Goal: Task Accomplishment & Management: Use online tool/utility

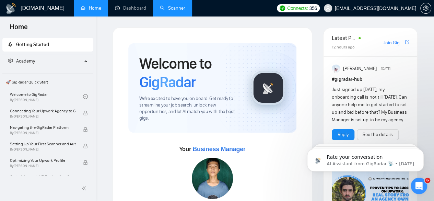
click at [183, 6] on link "Scanner" at bounding box center [172, 8] width 25 height 6
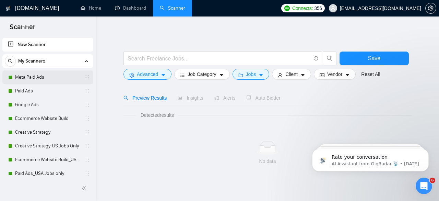
click at [32, 80] on link "Meta Paid Ads" at bounding box center [47, 77] width 65 height 14
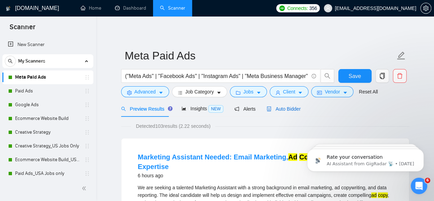
click at [285, 110] on span "Auto Bidder" at bounding box center [284, 108] width 34 height 5
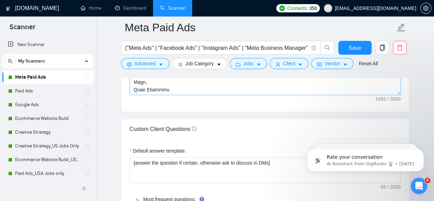
scroll to position [961, 0]
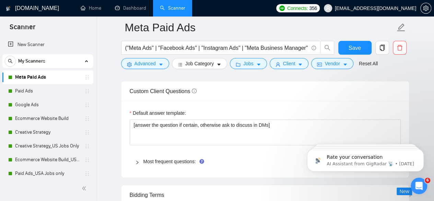
click at [163, 154] on div "Most frequent questions:" at bounding box center [265, 161] width 271 height 16
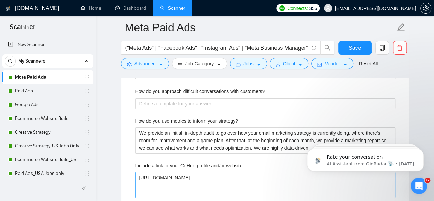
scroll to position [1132, 0]
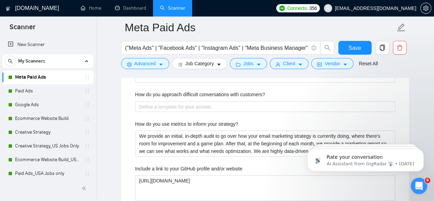
click at [192, 92] on label "How do you approach difficult conversations with customers?" at bounding box center [200, 95] width 130 height 8
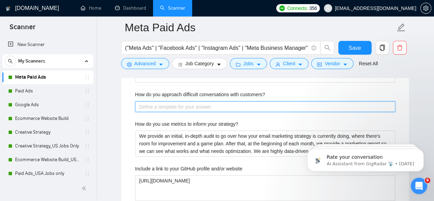
click at [192, 101] on customers\? "How do you approach difficult conversations with customers?" at bounding box center [265, 106] width 260 height 11
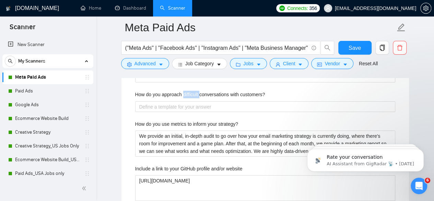
click at [192, 92] on label "How do you approach difficult conversations with customers?" at bounding box center [200, 95] width 130 height 8
click at [192, 101] on customers\? "How do you approach difficult conversations with customers?" at bounding box center [265, 106] width 260 height 11
click at [192, 92] on label "How do you approach difficult conversations with customers?" at bounding box center [200, 95] width 130 height 8
click at [192, 101] on customers\? "How do you approach difficult conversations with customers?" at bounding box center [265, 106] width 260 height 11
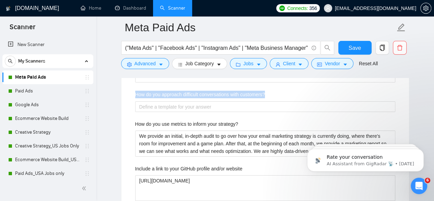
copy label "How do you approach difficult conversations with customers?"
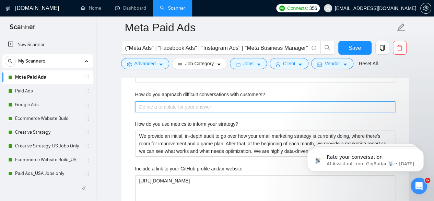
click at [212, 104] on customers\? "How do you approach difficult conversations with customers?" at bounding box center [265, 106] width 260 height 11
paste customers\? "I handle difficult conversations by listening carefully, acknowledging the clie…"
type customers\? "I handle difficult conversations by listening carefully, acknowledging the clie…"
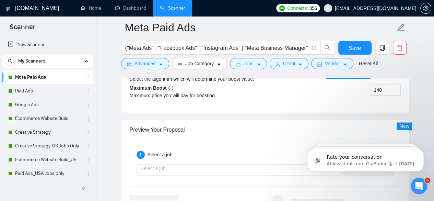
scroll to position [1750, 0]
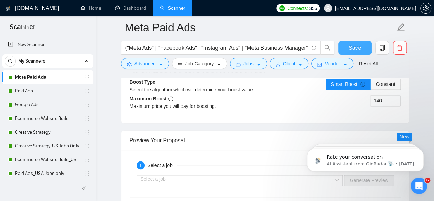
type customers\? "I handle difficult conversations by listening carefully, acknowledging the clie…"
click at [355, 46] on span "Save" at bounding box center [355, 48] width 12 height 9
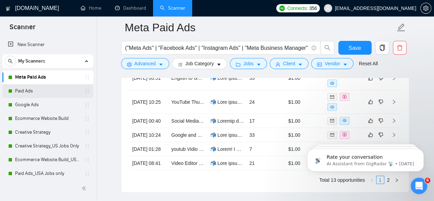
click at [23, 85] on link "Paid Ads" at bounding box center [47, 91] width 65 height 14
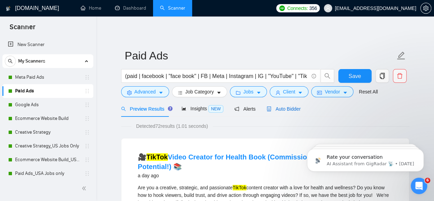
click at [281, 109] on span "Auto Bidder" at bounding box center [284, 108] width 34 height 5
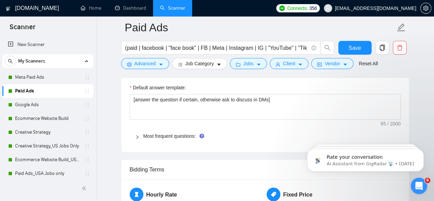
scroll to position [1029, 0]
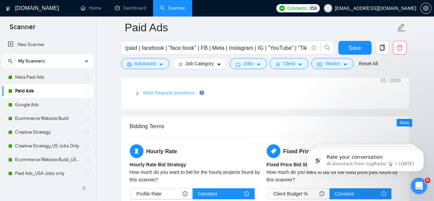
click at [174, 90] on link "Most frequent questions:" at bounding box center [169, 92] width 52 height 5
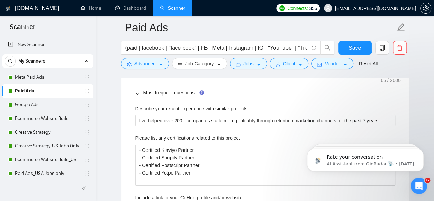
click at [169, 106] on label "Describe your recent experience with similar projects" at bounding box center [191, 109] width 113 height 8
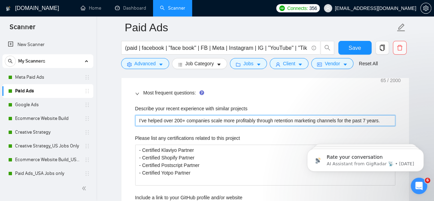
click at [169, 115] on projects "I’ve helped over 200+ companies scale more profitably through retention marketi…" at bounding box center [265, 120] width 260 height 11
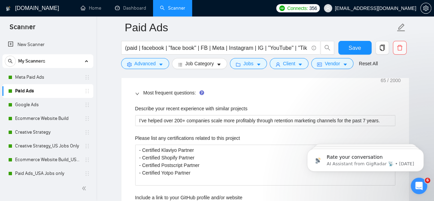
click at [176, 135] on label "Please list any certifications related to this project" at bounding box center [187, 138] width 105 height 8
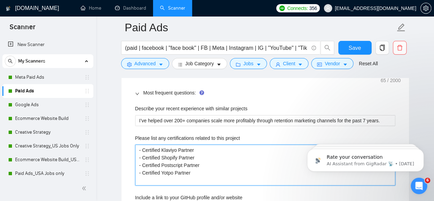
click at [176, 144] on project "- Certified Klaviyo Partner - Certified Shopify Partner - Certified Postscript …" at bounding box center [265, 164] width 260 height 41
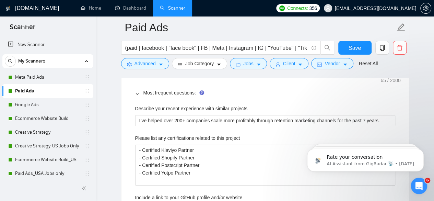
click at [176, 135] on label "Please list any certifications related to this project" at bounding box center [187, 138] width 105 height 8
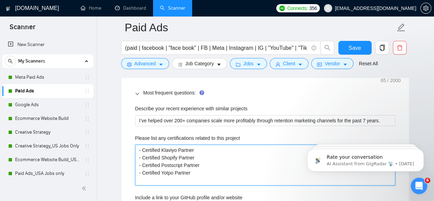
click at [176, 144] on project "- Certified Klaviyo Partner - Certified Shopify Partner - Certified Postscript …" at bounding box center [265, 164] width 260 height 41
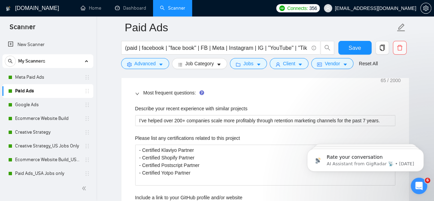
click at [209, 136] on label "Please list any certifications related to this project" at bounding box center [187, 138] width 105 height 8
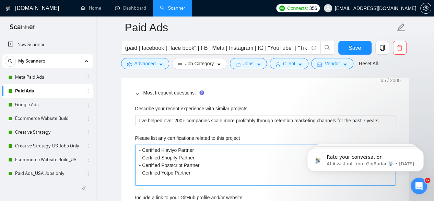
click at [209, 144] on project "- Certified Klaviyo Partner - Certified Shopify Partner - Certified Postscript …" at bounding box center [265, 164] width 260 height 41
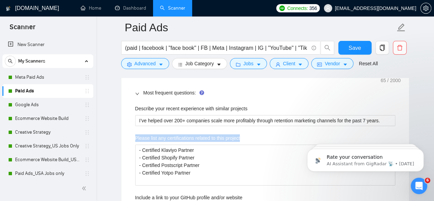
copy label "Please list any certifications related to this project"
drag, startPoint x: 242, startPoint y: 135, endPoint x: 136, endPoint y: 135, distance: 106.0
click at [136, 135] on div "Please list any certifications related to this project" at bounding box center [265, 139] width 260 height 10
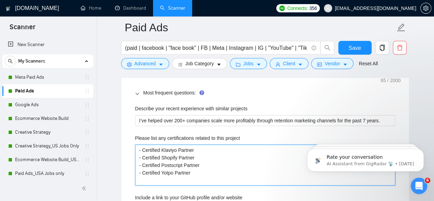
click at [179, 158] on project "- Certified Klaviyo Partner - Certified Shopify Partner - Certified Postscript …" at bounding box center [265, 164] width 260 height 41
paste project "- Replo partner - Shopify partner - Google partner - Meta partner"
type project "- Certified Klaviyo Partner - Certified Shopify Partner - Certified Postscript …"
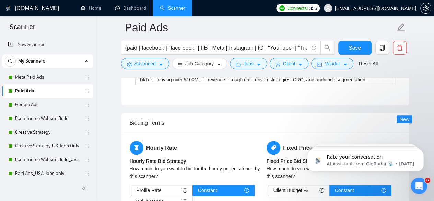
scroll to position [1444, 0]
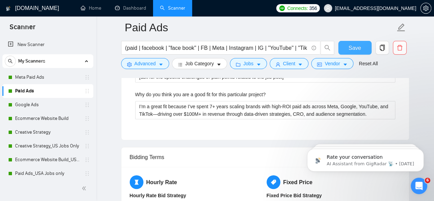
type project "- Certified Klaviyo Partner - Certified Shopify Partner - Certified Postscript …"
click at [349, 46] on button "Save" at bounding box center [354, 48] width 33 height 14
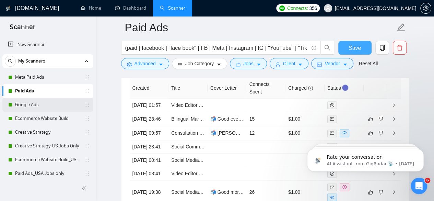
scroll to position [1649, 0]
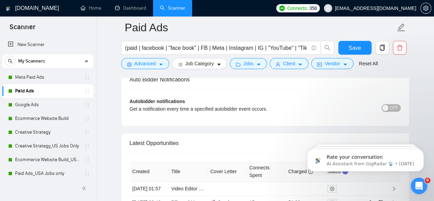
click at [18, 97] on link "Paid Ads" at bounding box center [47, 91] width 65 height 14
click at [19, 100] on link "Google Ads" at bounding box center [47, 105] width 65 height 14
click at [20, 102] on link "Google Ads" at bounding box center [47, 105] width 65 height 14
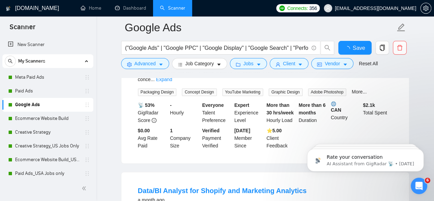
scroll to position [1545, 0]
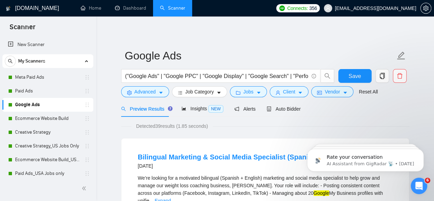
scroll to position [0, 0]
click at [279, 109] on span "Auto Bidder" at bounding box center [284, 108] width 34 height 5
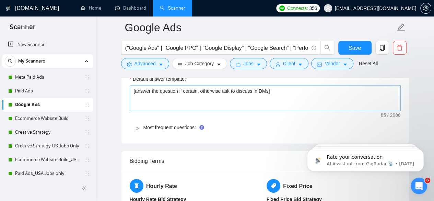
scroll to position [995, 0]
click at [173, 128] on div "Most frequent questions:" at bounding box center [265, 127] width 271 height 16
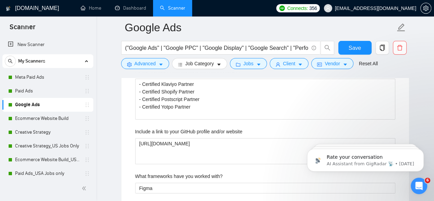
scroll to position [1064, 0]
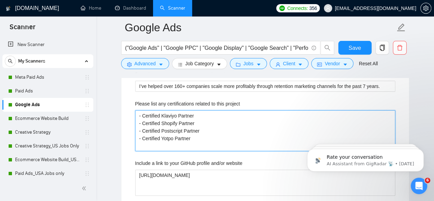
click at [208, 121] on project "- Certified Klaviyo Partner - Certified Shopify Partner - Certified Postscript …" at bounding box center [265, 130] width 260 height 41
paste project "- Replo partner - Shopify partner - Google partner - Meta partner"
type project "- Certified Klaviyo Partner - Certified Shopify Partner - Certified Postscript …"
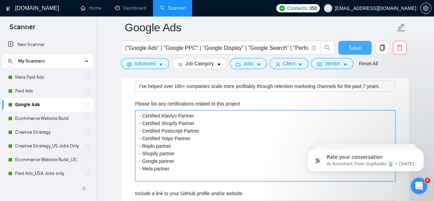
type project "- Certified Klaviyo Partner - Certified Shopify Partner - Certified Postscript …"
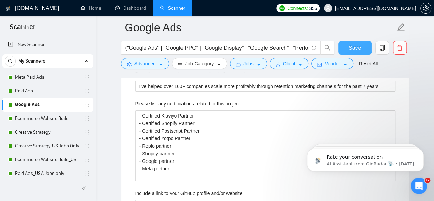
click at [358, 43] on button "Save" at bounding box center [354, 48] width 33 height 14
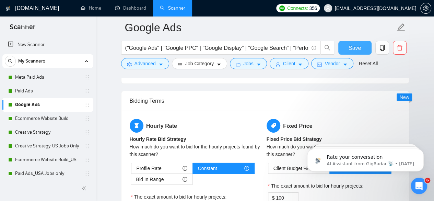
scroll to position [995, 0]
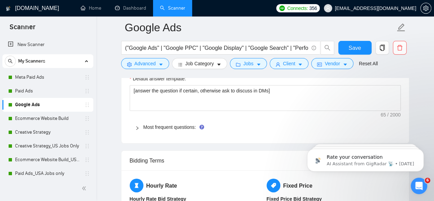
click at [179, 123] on span "Most frequent questions:" at bounding box center [269, 127] width 252 height 8
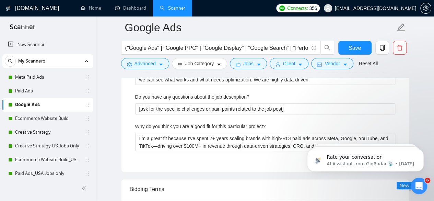
scroll to position [1372, 0]
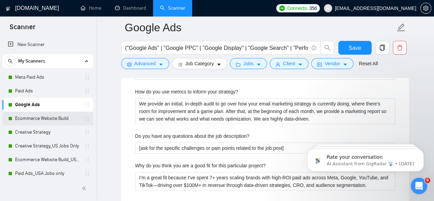
click at [55, 117] on link "Ecommerce Website Build" at bounding box center [47, 119] width 65 height 14
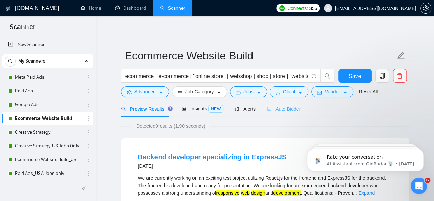
click at [288, 113] on div "Auto Bidder" at bounding box center [284, 109] width 34 height 16
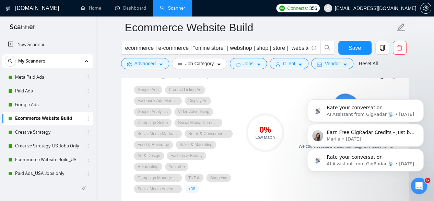
scroll to position [515, 0]
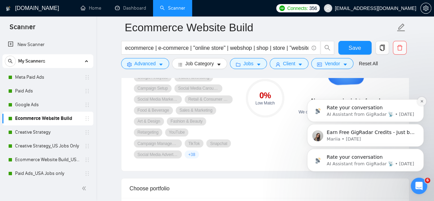
click at [423, 102] on icon "Dismiss notification" at bounding box center [421, 101] width 2 height 2
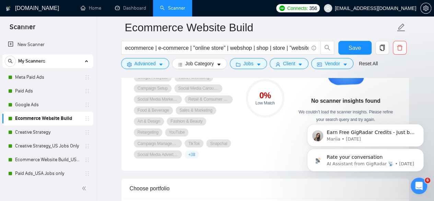
click at [423, 85] on div "Rate your conversation AI Assistant from GigRadar 📡 • [DATE] Earn Free GigRadar…" at bounding box center [365, 128] width 126 height 86
click at [422, 128] on icon "Dismiss notification" at bounding box center [422, 126] width 4 height 4
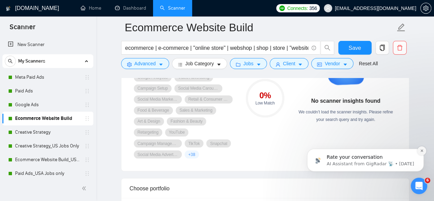
click at [421, 153] on button "Dismiss notification" at bounding box center [421, 150] width 9 height 9
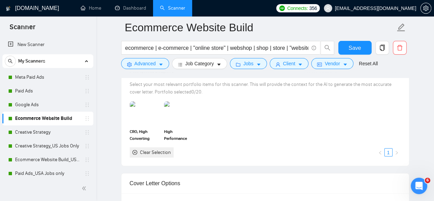
scroll to position [618, 0]
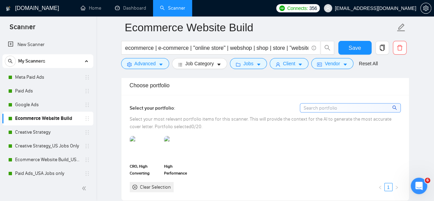
click at [370, 105] on input at bounding box center [350, 107] width 100 height 9
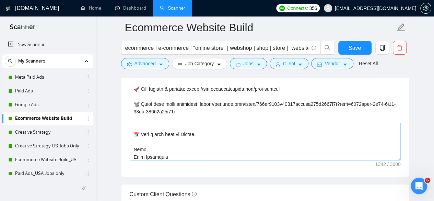
scroll to position [60, 0]
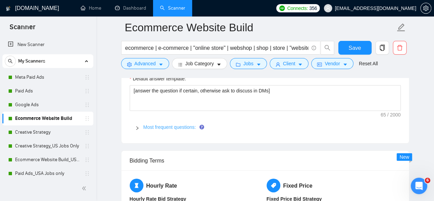
click at [167, 124] on link "Most frequent questions:" at bounding box center [169, 126] width 52 height 5
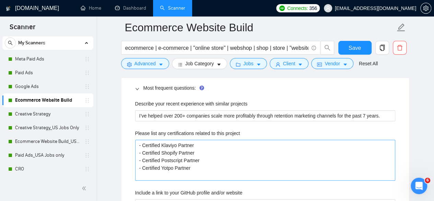
scroll to position [1064, 0]
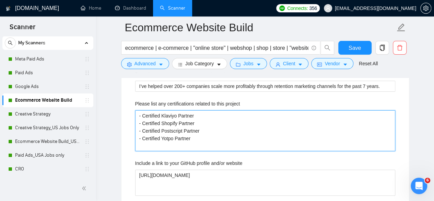
click at [164, 147] on project "- Certified Klaviyo Partner - Certified Shopify Partner - Certified Postscript …" at bounding box center [265, 130] width 260 height 41
paste project "- Replo partner - Shopify partner - Google partner - Meta partner"
type project "- Certified Klaviyo Partner - Certified Shopify Partner - Certified Postscript …"
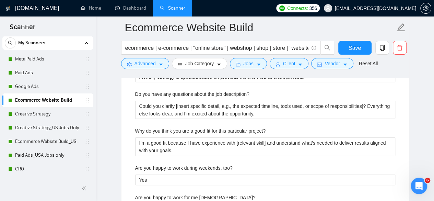
scroll to position [1372, 0]
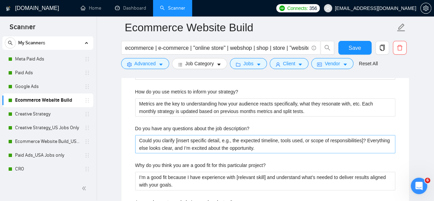
type project "- Certified Klaviyo Partner - Certified Shopify Partner - Certified Postscript …"
click at [200, 143] on description\? "Could you clarify [insert specific detail, e.g., the expected timeline, tools u…" at bounding box center [265, 144] width 260 height 18
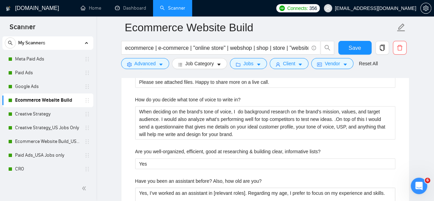
scroll to position [1544, 0]
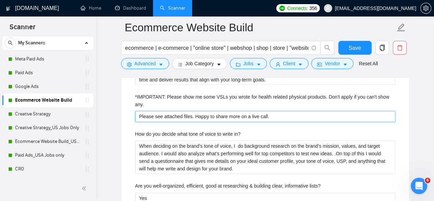
drag, startPoint x: 192, startPoint y: 114, endPoint x: 135, endPoint y: 107, distance: 57.4
click at [135, 107] on div "*IMPORTANT: Please show me some VSLs you wrote for health related physical prod…" at bounding box center [265, 107] width 260 height 29
type any\ "PHappy to share more on a live call."
type any\ "PlHappy to share more on a live call."
type any\ "PleHappy to share more on a live call."
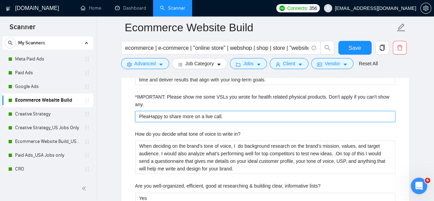
type any\ "PleasHappy to share more on a live call."
type any\ "PleaseHappy to share more on a live call."
type any\ "Please Happy to share more on a live call."
type any\ "Please [PERSON_NAME] to share more on a live call."
type any\ "Please seHappy to share more on a live call."
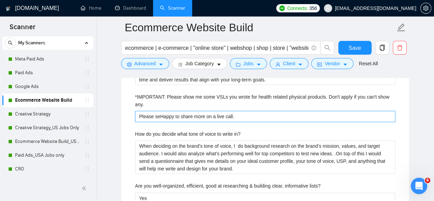
type any\ "Please seeHappy to share more on a live call."
type any\ "Please see Happy to share more on a live call."
type any\ "Please see uHappy to share more on a live call."
type any\ "Please see Happy to share more on a live call."
type any\ "Please see oHappy to share more on a live call."
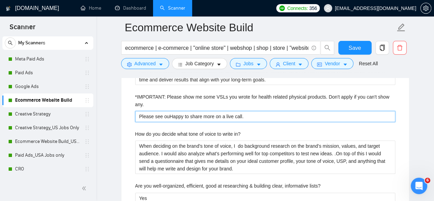
type any\ "Please see ourHappy to share more on a live call."
type any\ "Please see our Happy to share more on a live call."
type any\ "Please see our hHappy to share more on a live call."
type any\ "Please see our highHappy to share more on a live call."
type any\ "Please see our highlHappy to share more on a live call."
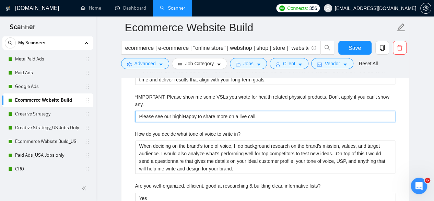
type any\ "Please see our highliHappy to share more on a live call."
type any\ "Please see our highlighHappy to share more on a live call."
type any\ "Please see our highlighteHappy to share more on a live call."
type any\ "Please see our highlightedHappy to share more on a live call."
type any\ "Please see our highlighted Happy to share more on a live call."
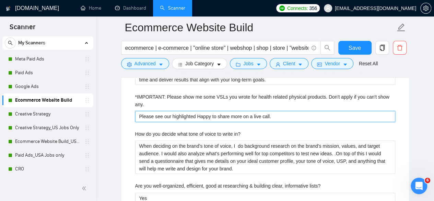
type any\ "Please see our highlighted pHappy to share more on a live call."
type any\ "Please see our highlighted porHappy to share more on a live call."
type any\ "Please see our highlighted porpHappy to share more on a live call."
type any\ "Please see our highlighted porHappy to share more on a live call."
type any\ "Please see our highlighted porfHappy to share more on a live call."
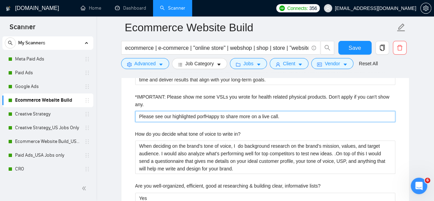
type any\ "Please see our highlighted porfoHappy to share more on a live call."
type any\ "Please see our highlighted porfolHappy to share more on a live call."
type any\ "Please see our highlighted porfoliHappy to share more on a live call."
type any\ "Please see our highlighted porfolioHappy to share more on a live call."
type any\ "Please see our highlighted porfoliosHappy to share more on a live call."
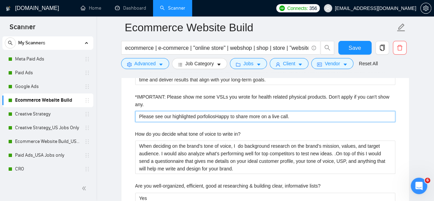
type any\ "Please see our highlighted porfolios Happy to share more on a live call."
type any\ "Please see our highlighted porfolios oHappy to share more on a live call."
type any\ "Please see our highlighted porfolios on Happy to share more on a live call."
type any\ "Please see our highlighted porfolios on UHappy to share more on a live call."
type any\ "Please see our highlighted porfolios on UpHappy to share more on a live call."
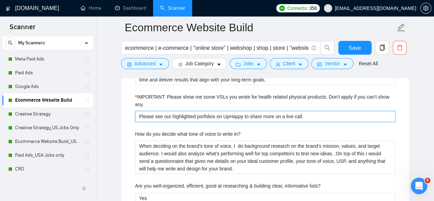
type any\ "Please see our highlighted porfolios on UpwHappy to share more on a live call."
type any\ "Please see our highlighted porfolios on UpwoHappy to share more on a live call."
type any\ "Please see our highlighted porfolios on UpworlHappy to share more on a live cal…"
type any\ "Please see our highlighted porfolios on Upworl.Happy to share more on a live ca…"
type any\ "Please see our highlighted porfolios on UpworlHappy to share more on a live cal…"
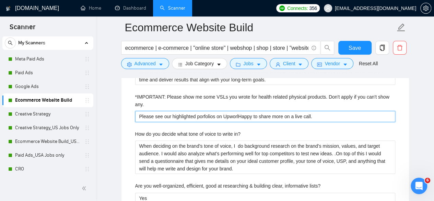
type any\ "Please see our highlighted porfolios on UpworHappy to share more on a live call."
type any\ "Please see our highlighted porfolios on UpworkHappy to share more on a live cal…"
type any\ "Please see our highlighted porfolios on Upwork.Happy to share more on a live ca…"
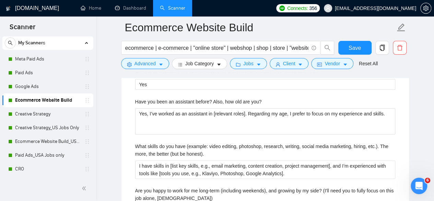
scroll to position [1647, 0]
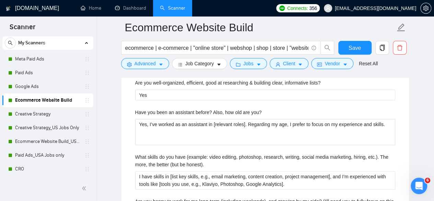
type any\ "Please see our highlighted porfolios on Upwork. Happy to share more on a live c…"
click at [157, 108] on label "Have you been an assistant before? Also, how old are you?" at bounding box center [198, 112] width 127 height 8
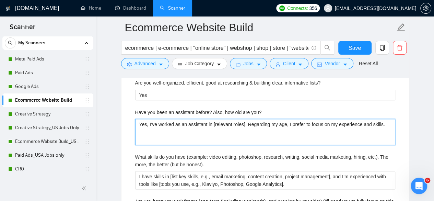
click at [157, 119] on you\? "Yes, I’ve worked as an assistant in [relevant roles]. Regarding my age, I prefe…" at bounding box center [265, 132] width 260 height 26
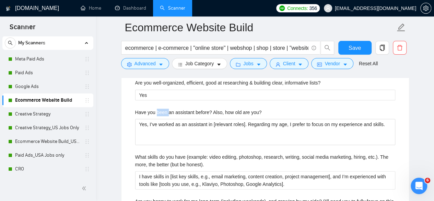
click at [157, 108] on label "Have you been an assistant before? Also, how old are you?" at bounding box center [198, 112] width 127 height 8
click at [157, 119] on you\? "Yes, I’ve worked as an assistant in [relevant roles]. Regarding my age, I prefe…" at bounding box center [265, 132] width 260 height 26
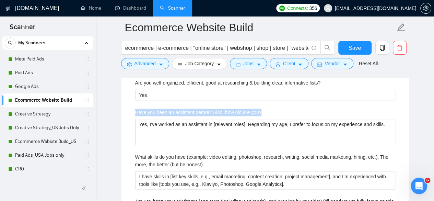
click at [157, 108] on label "Have you been an assistant before? Also, how old are you?" at bounding box center [198, 112] width 127 height 8
click at [157, 119] on you\? "Yes, I’ve worked as an assistant in [relevant roles]. Regarding my age, I prefe…" at bounding box center [265, 132] width 260 height 26
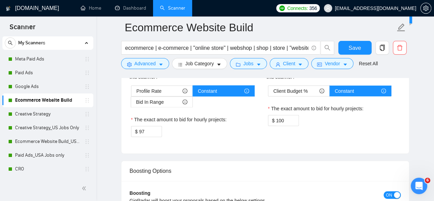
scroll to position [2059, 0]
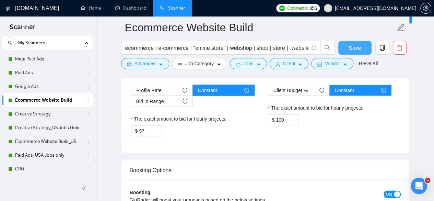
click at [351, 50] on span "Save" at bounding box center [355, 48] width 12 height 9
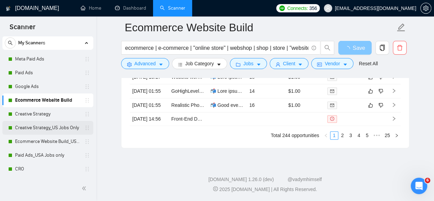
scroll to position [1885, 0]
drag, startPoint x: 52, startPoint y: 115, endPoint x: 287, endPoint y: 42, distance: 246.3
click at [52, 115] on link "Creative Strategy" at bounding box center [47, 114] width 65 height 14
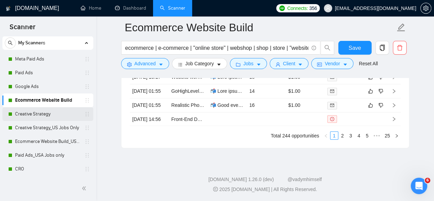
click at [43, 115] on link "Creative Strategy" at bounding box center [47, 114] width 65 height 14
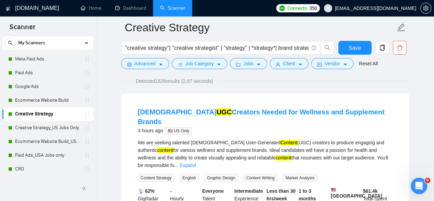
scroll to position [103, 0]
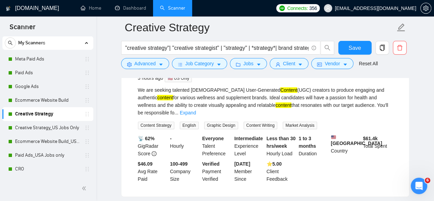
drag, startPoint x: 425, startPoint y: 43, endPoint x: 439, endPoint y: 117, distance: 75.3
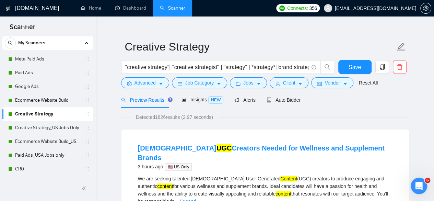
scroll to position [0, 0]
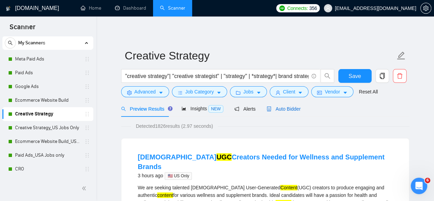
click at [277, 110] on span "Auto Bidder" at bounding box center [284, 108] width 34 height 5
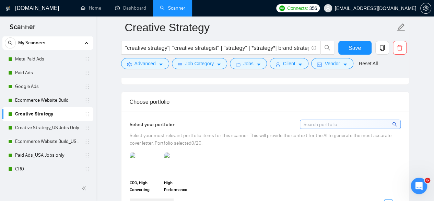
scroll to position [583, 0]
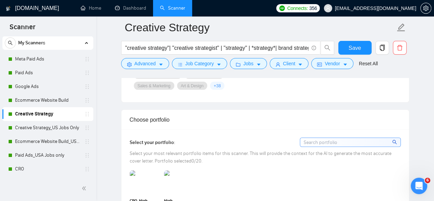
click at [327, 138] on input at bounding box center [350, 142] width 100 height 9
click at [148, 179] on img at bounding box center [144, 182] width 29 height 23
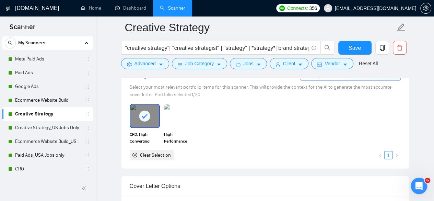
scroll to position [652, 0]
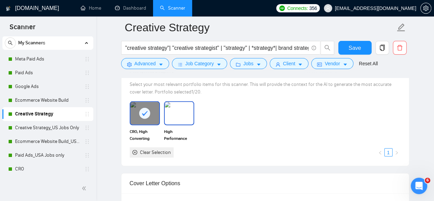
click at [182, 109] on img at bounding box center [179, 113] width 29 height 23
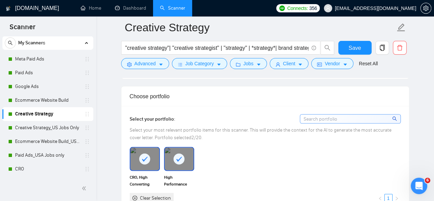
scroll to position [618, 0]
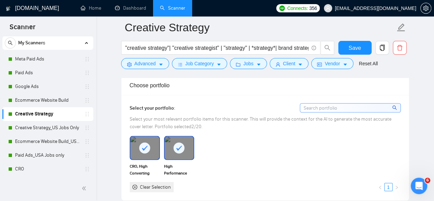
click at [375, 108] on input at bounding box center [350, 107] width 100 height 9
click at [143, 145] on rect at bounding box center [144, 147] width 11 height 11
click at [144, 145] on img at bounding box center [144, 147] width 29 height 23
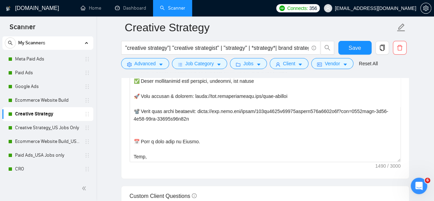
scroll to position [892, 0]
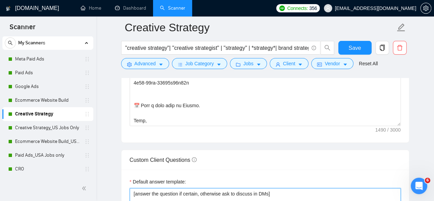
drag, startPoint x: 153, startPoint y: 185, endPoint x: 155, endPoint y: 182, distance: 4.2
click at [154, 184] on div "Default answer template: [answer the question if certain, otherwise ask to disc…" at bounding box center [265, 196] width 271 height 36
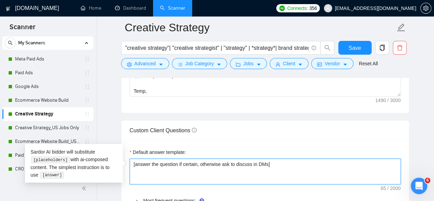
scroll to position [961, 0]
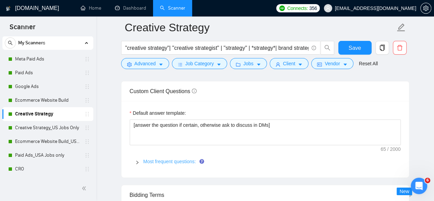
click at [172, 160] on link "Most frequent questions:" at bounding box center [169, 161] width 52 height 5
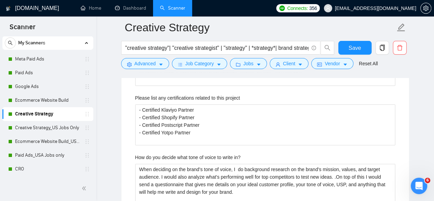
scroll to position [1132, 0]
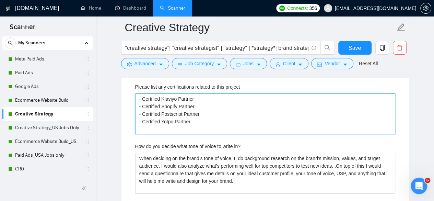
click at [198, 116] on project "- Certified Klaviyo Partner - Certified Shopify Partner - Certified Postscript …" at bounding box center [265, 113] width 260 height 41
paste project "- Replo partner - Shopify partner - Google partner - Meta partner"
type project "- Certified Klaviyo Partner - Certified Shopify Partner - Certified Postscript …"
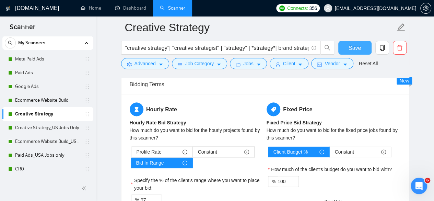
scroll to position [1681, 0]
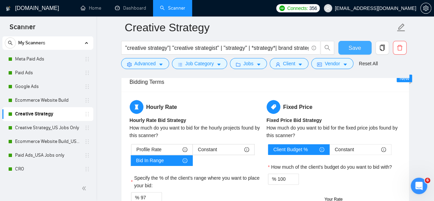
type project "- Certified Klaviyo Partner - Certified Shopify Partner - Certified Postscript …"
click at [347, 46] on button "Save" at bounding box center [354, 48] width 33 height 14
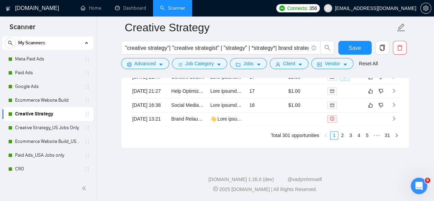
scroll to position [0, 0]
